Goal: Task Accomplishment & Management: Manage account settings

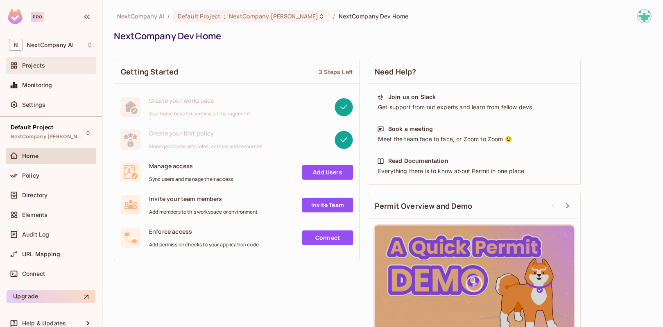
click at [52, 67] on div "Projects" at bounding box center [57, 65] width 71 height 7
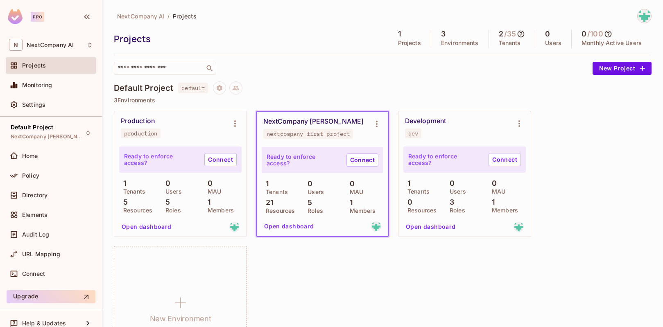
click at [345, 113] on div "NextCompany Dev nextcompany-first-project" at bounding box center [323, 128] width 132 height 33
drag, startPoint x: 345, startPoint y: 118, endPoint x: 264, endPoint y: 120, distance: 81.2
click at [266, 119] on div "NextCompany Dev nextcompany-first-project" at bounding box center [315, 128] width 105 height 21
click at [348, 123] on div "NextCompany Dev nextcompany-first-project" at bounding box center [315, 128] width 105 height 21
click at [300, 227] on button "Open dashboard" at bounding box center [289, 226] width 57 height 13
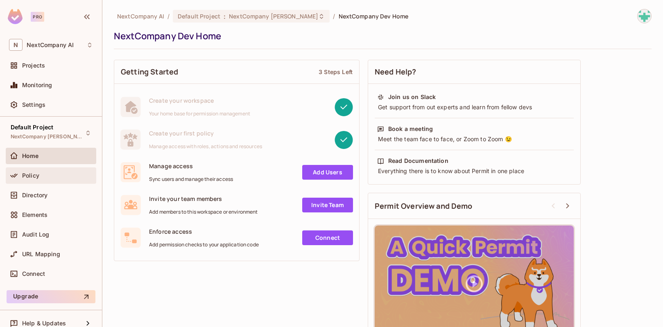
click at [54, 180] on div "Policy" at bounding box center [51, 176] width 84 height 10
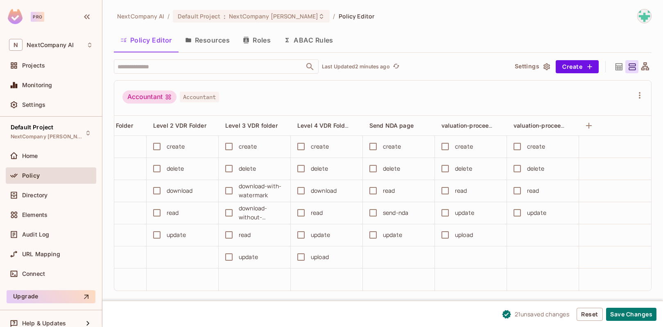
scroll to position [0, 915]
click at [621, 313] on button "Save Changes" at bounding box center [631, 314] width 50 height 13
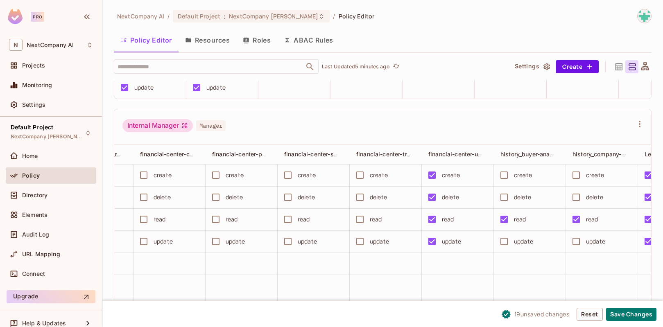
scroll to position [0, 482]
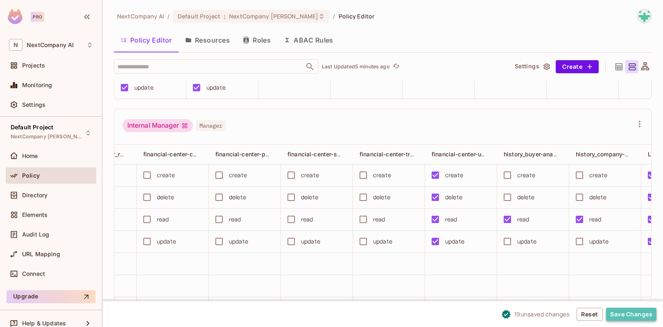
click at [622, 316] on button "Save Changes" at bounding box center [631, 314] width 50 height 13
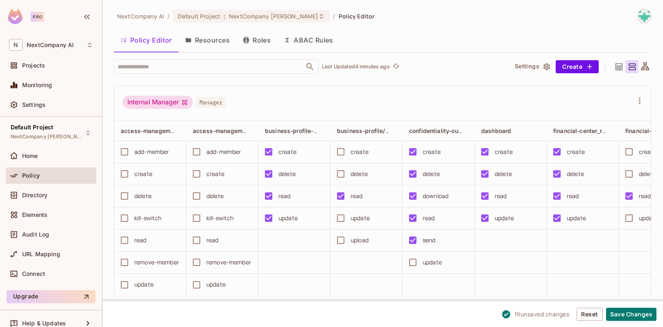
scroll to position [436, 0]
click at [631, 313] on button "Save Changes" at bounding box center [631, 314] width 50 height 13
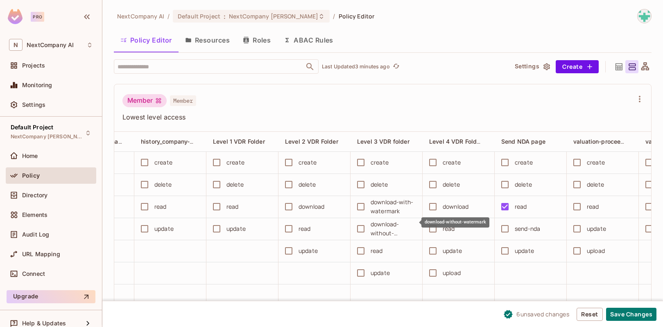
scroll to position [0, 0]
click at [625, 311] on button "Save Changes" at bounding box center [631, 314] width 50 height 13
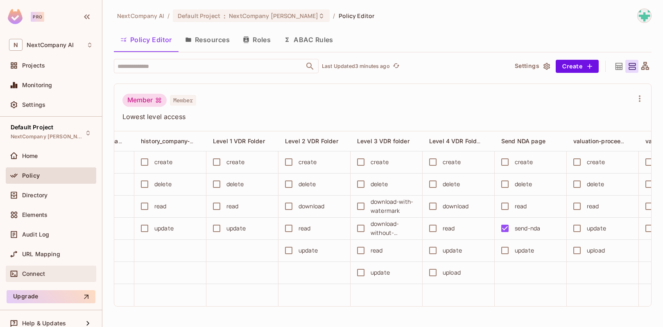
click at [39, 276] on span "Connect" at bounding box center [33, 274] width 23 height 7
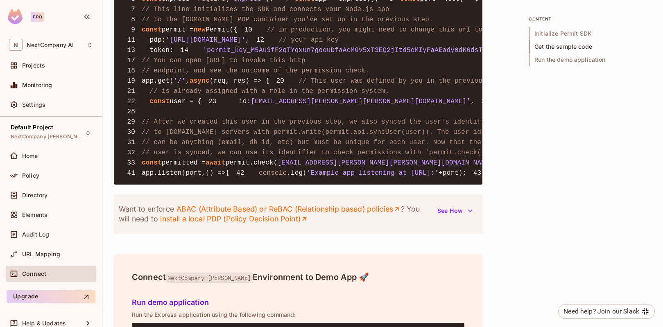
scroll to position [790, 0]
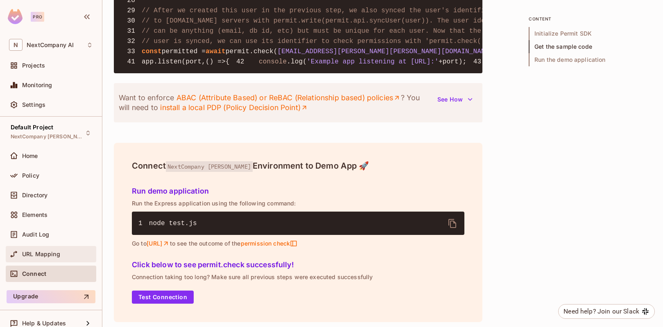
click at [33, 250] on div "URL Mapping" at bounding box center [51, 255] width 84 height 10
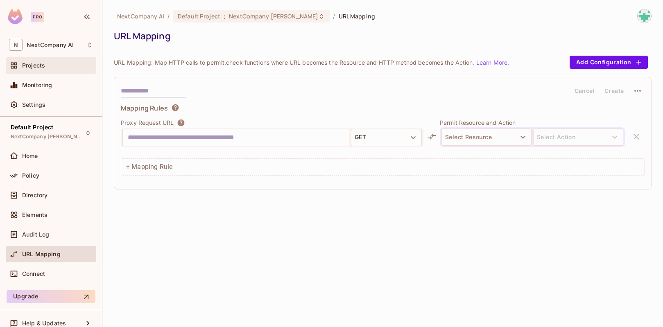
click at [51, 64] on div "Projects" at bounding box center [57, 65] width 71 height 7
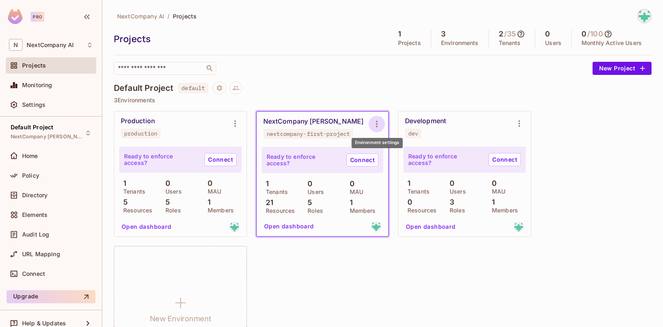
click at [377, 124] on icon "Environment settings" at bounding box center [377, 124] width 2 height 7
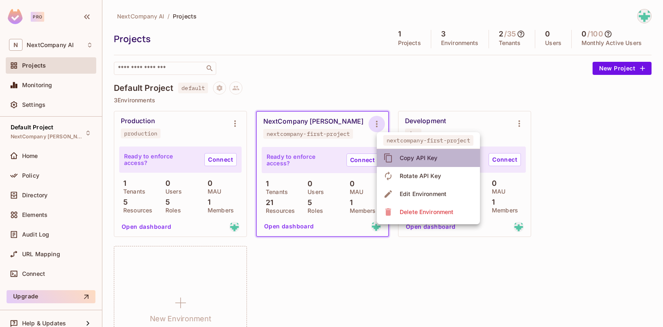
click at [415, 160] on div "Copy API Key" at bounding box center [419, 158] width 38 height 8
